Goal: Book appointment/travel/reservation

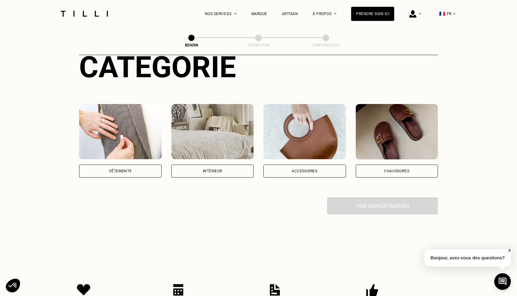
scroll to position [48, 0]
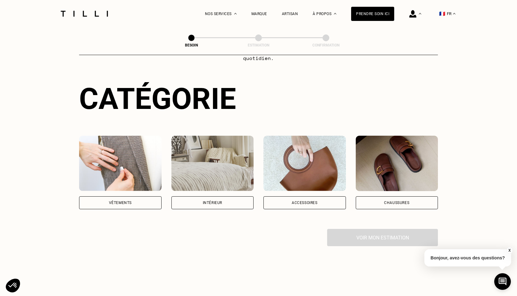
click at [215, 198] on div "Intérieur" at bounding box center [212, 202] width 82 height 13
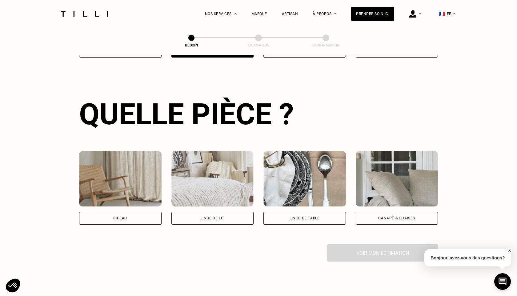
scroll to position [200, 0]
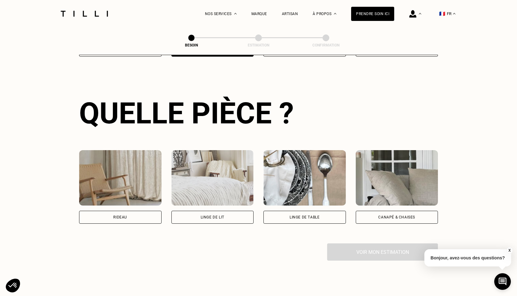
click at [143, 211] on div "Rideau" at bounding box center [120, 217] width 82 height 13
select select "FR"
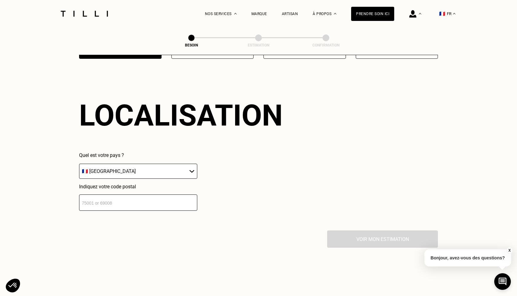
scroll to position [367, 0]
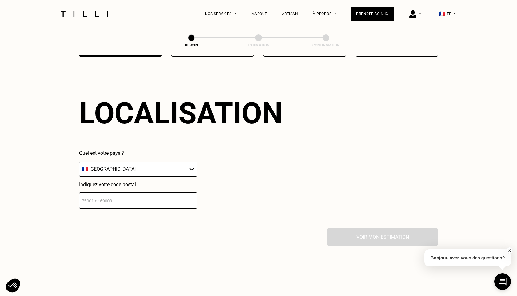
click at [166, 164] on select "🇩🇪 [GEOGRAPHIC_DATA] 🇦🇹 [GEOGRAPHIC_DATA] 🇧🇪 [GEOGRAPHIC_DATA] 🇧🇬 Bulgarie 🇨🇾 C…" at bounding box center [138, 169] width 118 height 15
click at [79, 162] on select "🇩🇪 [GEOGRAPHIC_DATA] 🇦🇹 [GEOGRAPHIC_DATA] 🇧🇪 [GEOGRAPHIC_DATA] 🇧🇬 Bulgarie 🇨🇾 C…" at bounding box center [138, 169] width 118 height 15
click at [159, 192] on input "number" at bounding box center [138, 200] width 118 height 16
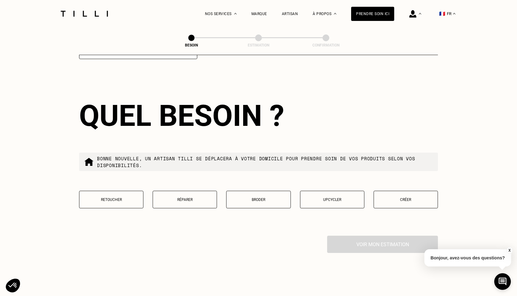
scroll to position [519, 0]
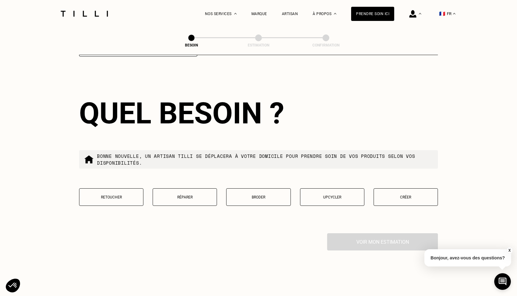
type input "75016"
click at [122, 195] on p "Retoucher" at bounding box center [111, 197] width 58 height 4
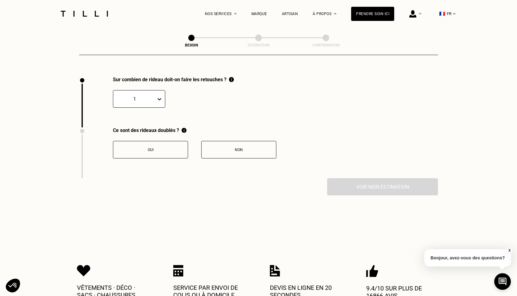
scroll to position [677, 0]
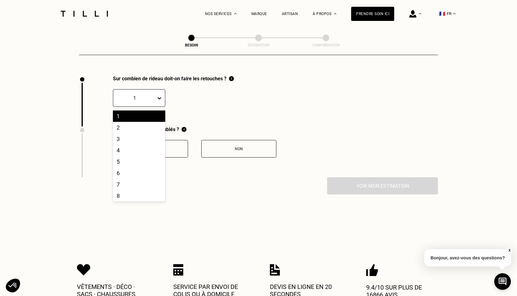
click at [156, 93] on div "1" at bounding box center [134, 98] width 43 height 10
click at [135, 134] on div "3" at bounding box center [139, 138] width 52 height 11
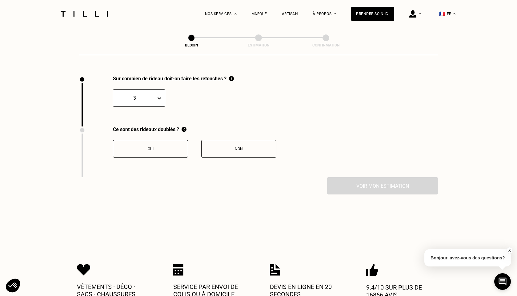
click at [236, 147] on div "Non" at bounding box center [239, 149] width 68 height 4
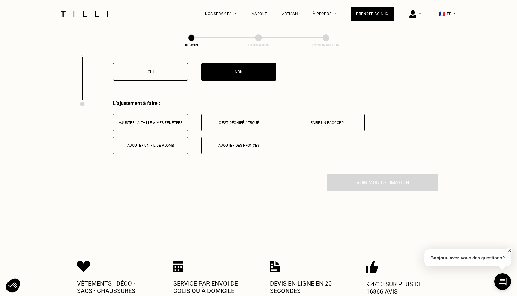
scroll to position [725, 0]
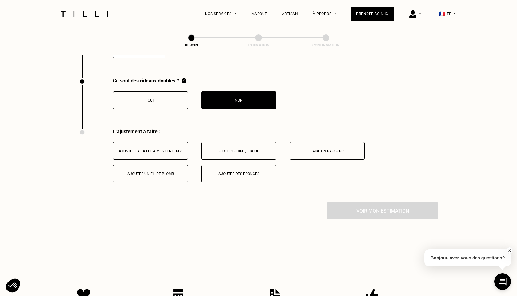
click at [174, 149] on div "Ajuster la taille à mes fenêtres" at bounding box center [150, 151] width 68 height 4
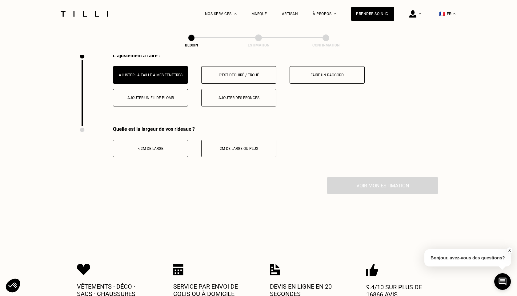
scroll to position [803, 0]
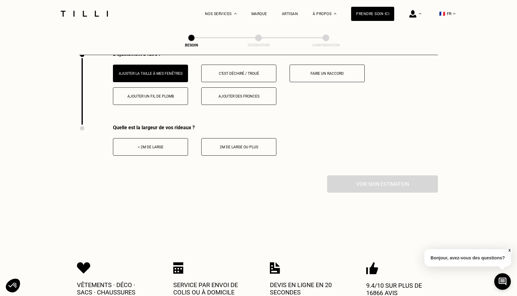
click at [160, 142] on button "< 2m de large" at bounding box center [150, 147] width 75 height 18
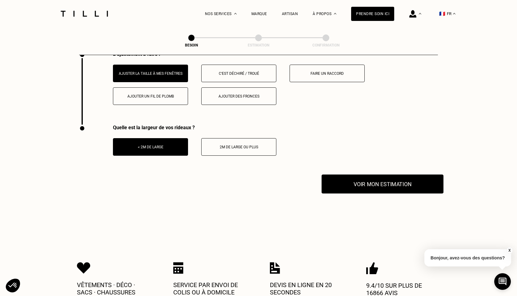
click at [353, 183] on button "Voir mon estimation" at bounding box center [382, 183] width 122 height 19
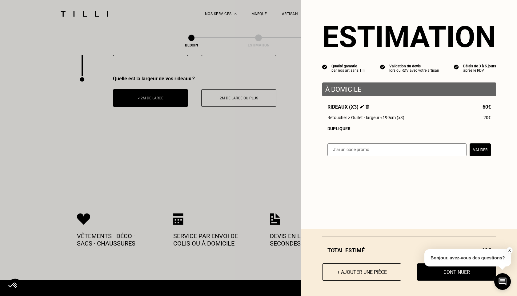
scroll to position [857, 0]
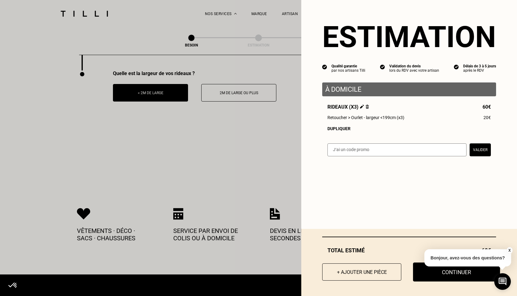
click at [449, 279] on button "Continuer" at bounding box center [456, 271] width 87 height 19
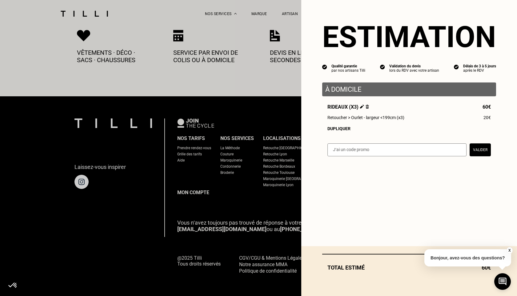
scroll to position [326, 0]
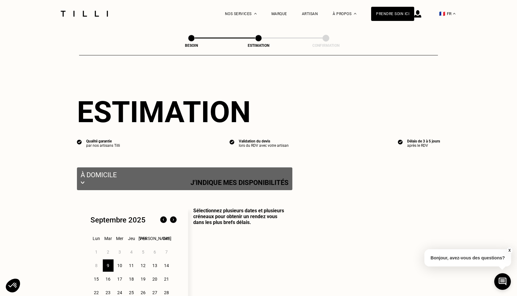
select select "FR"
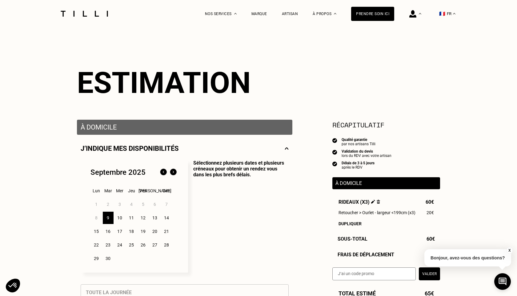
scroll to position [65, 0]
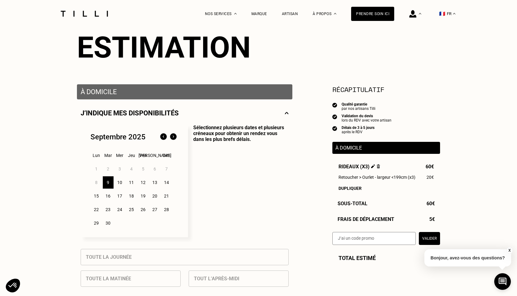
click at [122, 196] on div "17" at bounding box center [119, 196] width 11 height 12
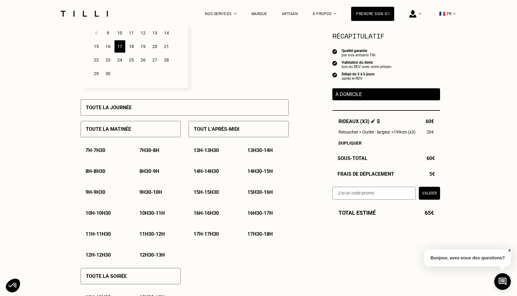
scroll to position [214, 0]
click at [221, 128] on p "Tout l’après-midi" at bounding box center [217, 129] width 46 height 6
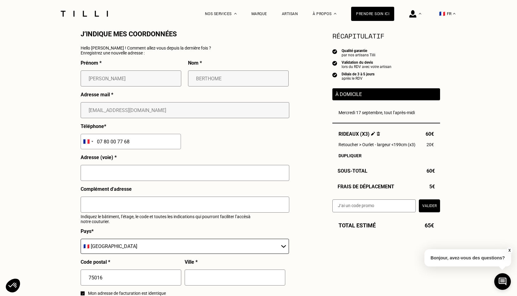
scroll to position [590, 0]
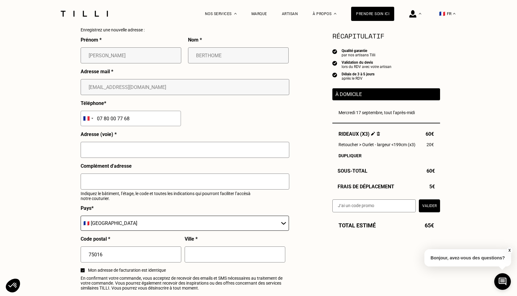
click at [191, 147] on input "text" at bounding box center [185, 150] width 209 height 16
type input "[STREET_ADDRESS]"
click at [156, 187] on input "text" at bounding box center [185, 182] width 209 height 16
click at [100, 182] on input "1 ere étage" at bounding box center [185, 182] width 209 height 16
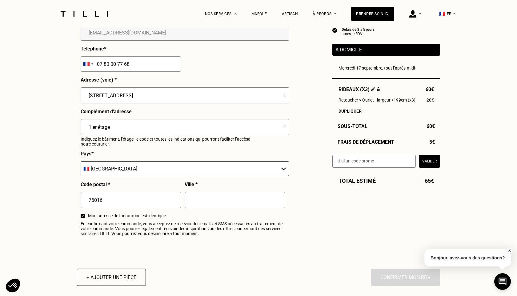
scroll to position [648, 0]
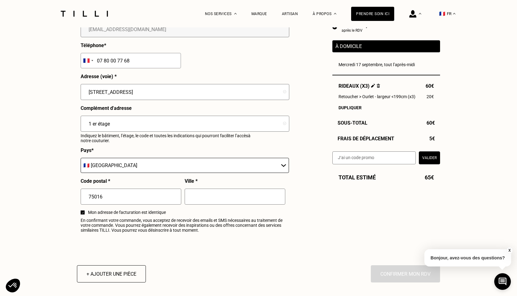
type input "1 er étage"
click at [217, 205] on div at bounding box center [235, 199] width 101 height 21
click at [217, 193] on input "text" at bounding box center [235, 197] width 101 height 16
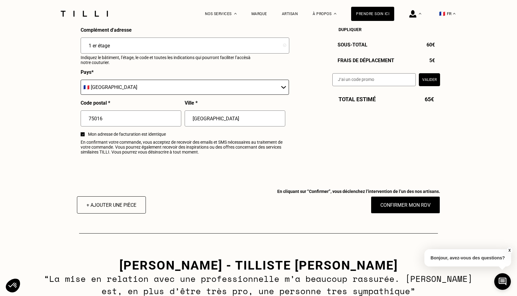
scroll to position [737, 0]
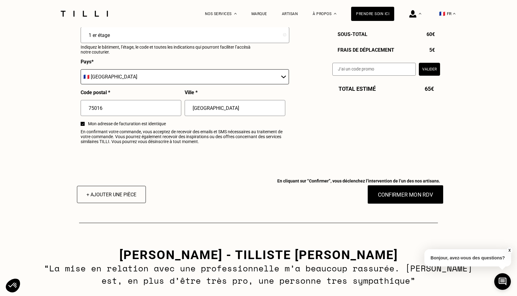
type input "[GEOGRAPHIC_DATA]"
click at [405, 197] on button "Confirmer mon RDV" at bounding box center [405, 194] width 76 height 19
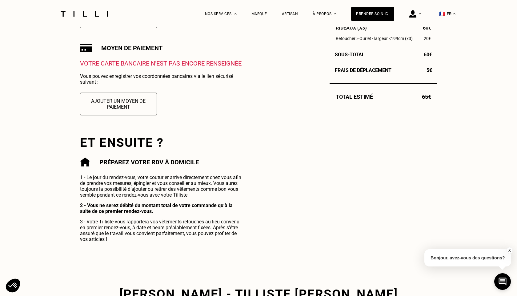
scroll to position [205, 0]
